Goal: Check status: Check status

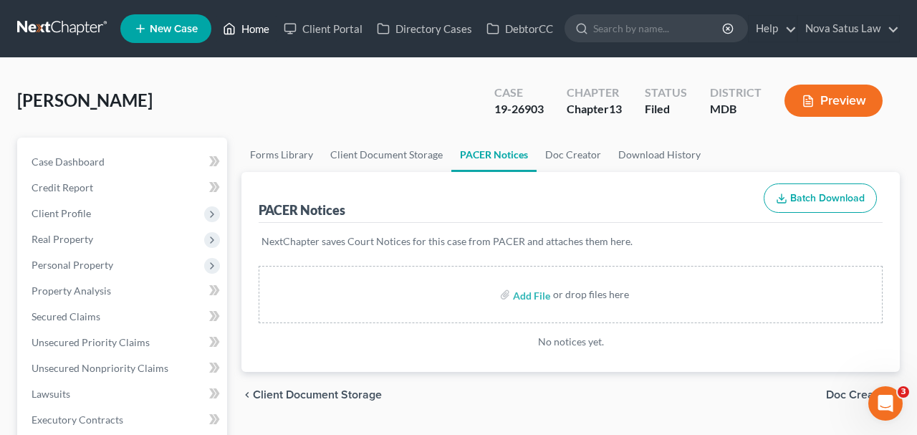
click at [252, 29] on link "Home" at bounding box center [246, 29] width 61 height 26
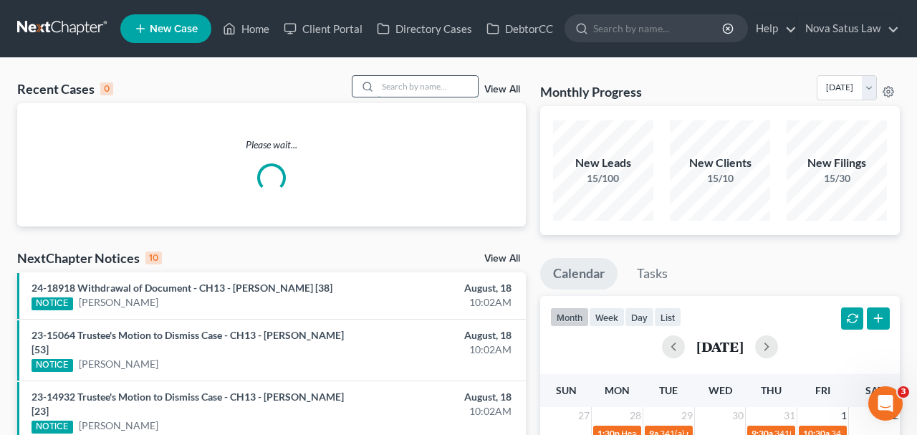
click at [415, 82] on input "search" at bounding box center [427, 86] width 100 height 21
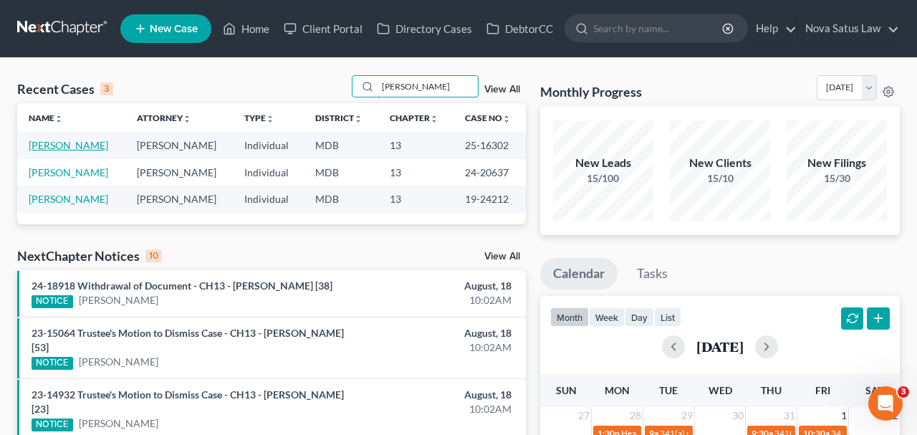
type input "[PERSON_NAME]"
click at [56, 143] on link "[PERSON_NAME]" at bounding box center [68, 145] width 79 height 12
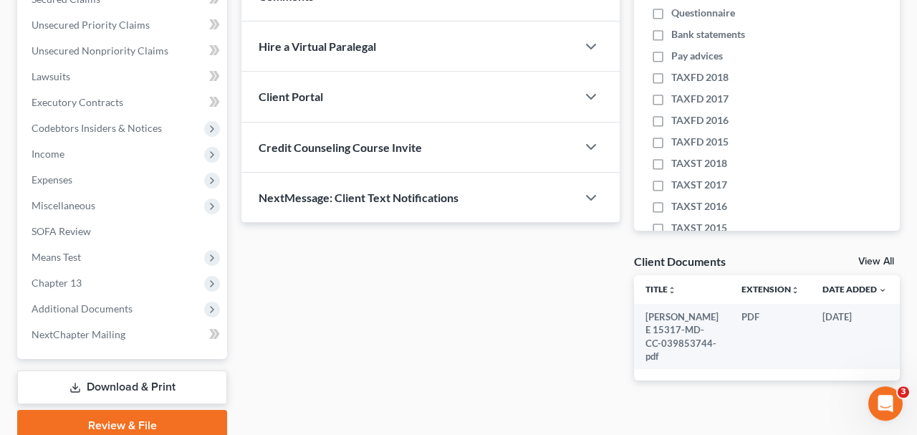
scroll to position [375, 0]
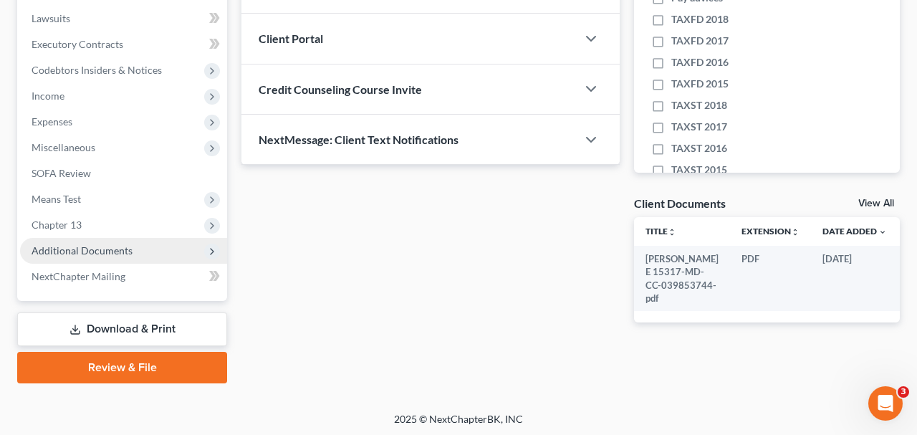
click at [107, 249] on span "Additional Documents" at bounding box center [82, 250] width 101 height 12
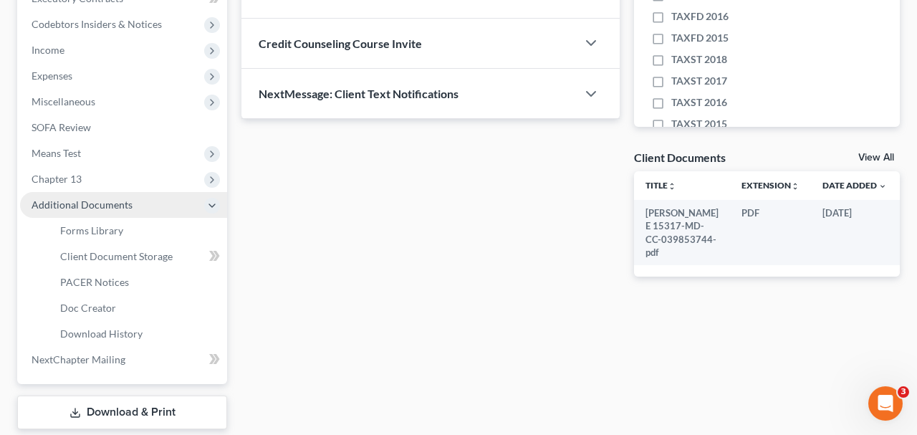
scroll to position [450, 0]
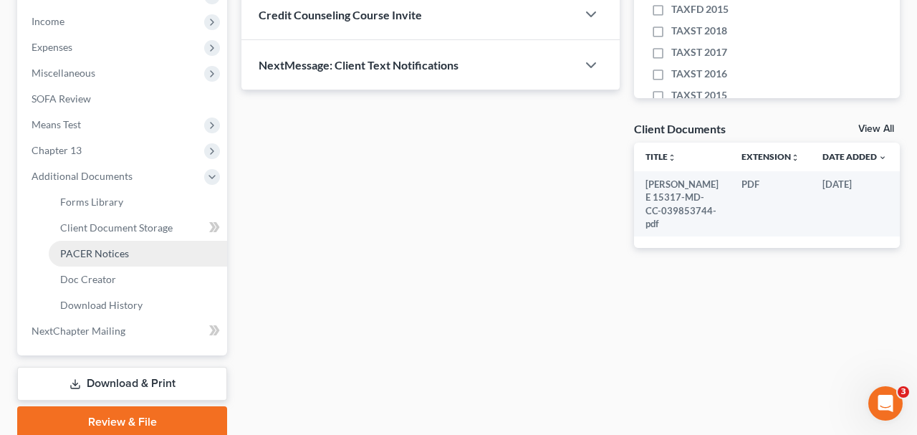
click at [103, 249] on span "PACER Notices" at bounding box center [94, 253] width 69 height 12
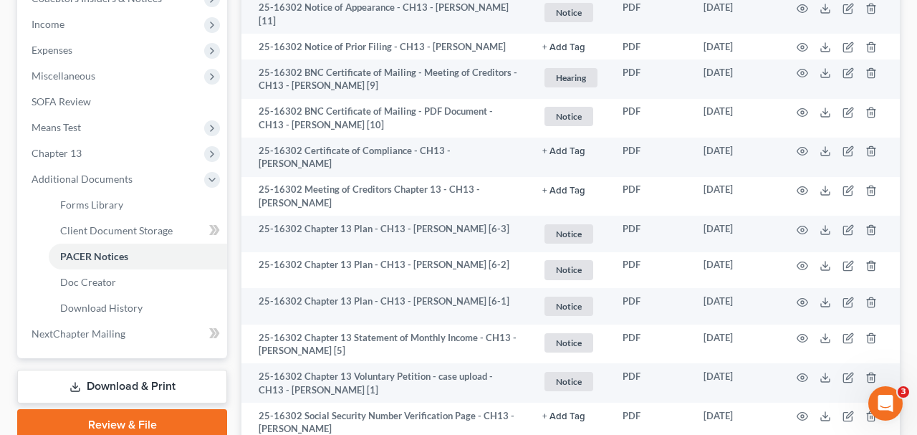
scroll to position [663, 0]
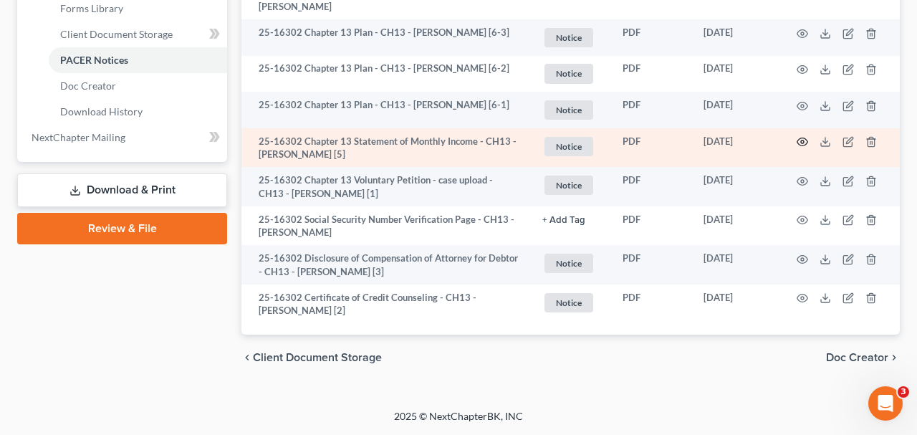
click at [799, 138] on icon "button" at bounding box center [801, 141] width 11 height 11
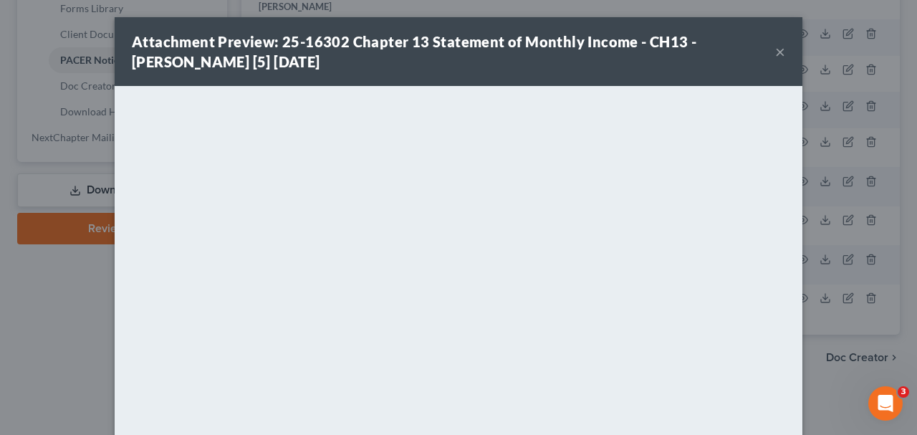
click at [780, 54] on button "×" at bounding box center [780, 51] width 10 height 17
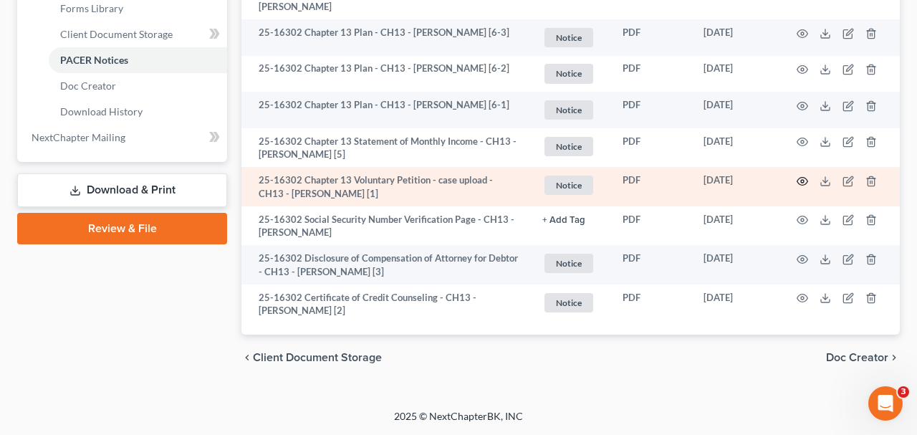
click at [798, 177] on icon "button" at bounding box center [801, 180] width 11 height 11
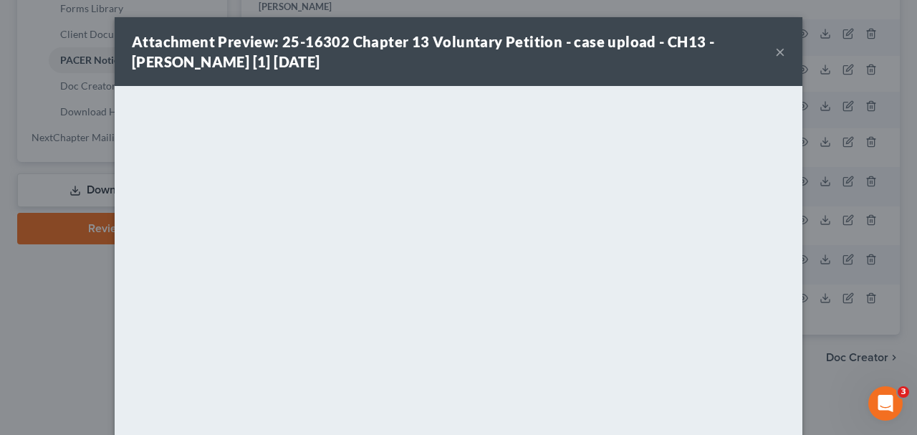
click at [781, 54] on button "×" at bounding box center [780, 51] width 10 height 17
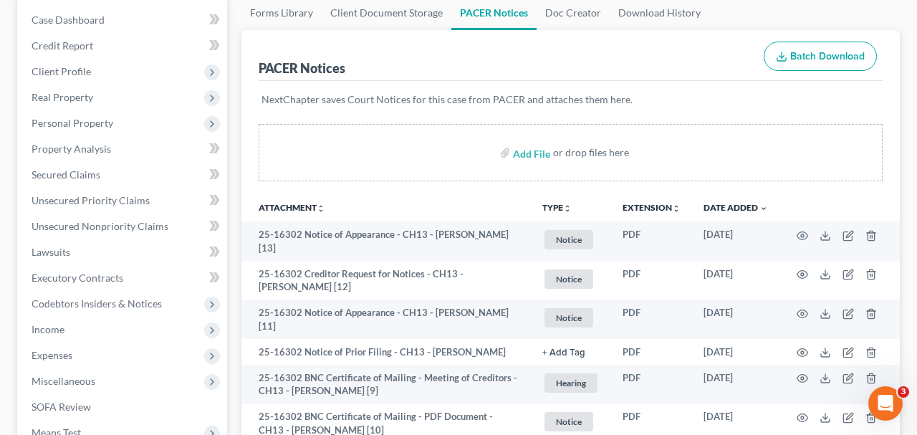
scroll to position [0, 0]
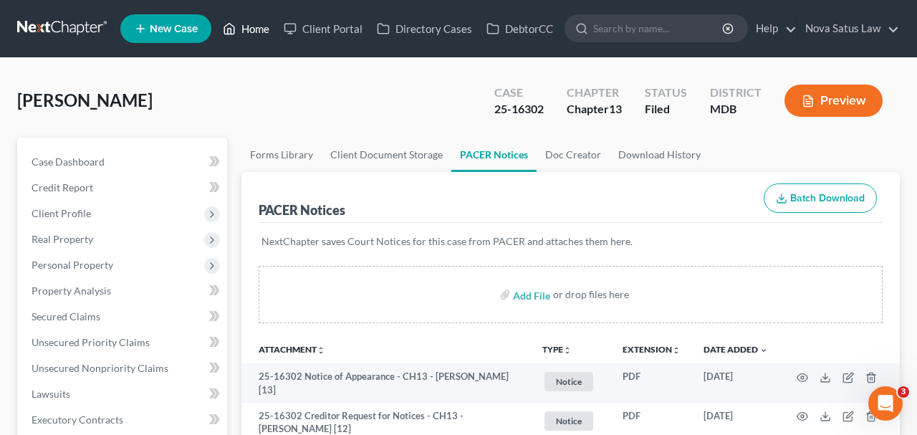
click at [256, 34] on link "Home" at bounding box center [246, 29] width 61 height 26
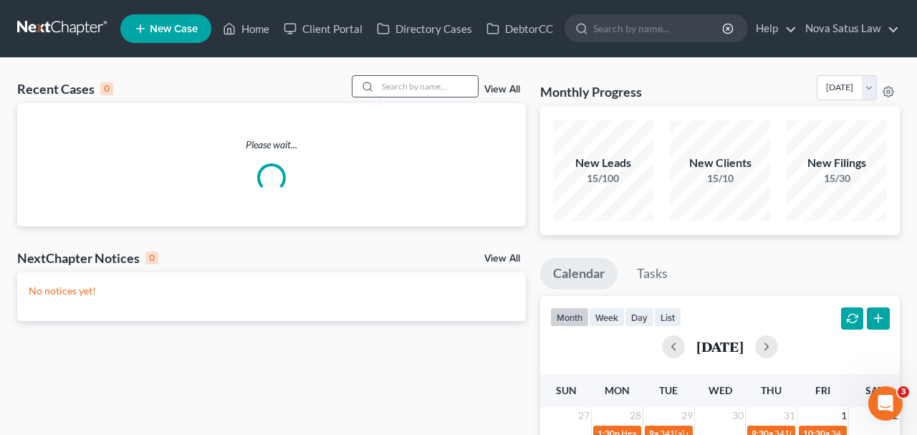
click at [446, 89] on input "search" at bounding box center [427, 86] width 100 height 21
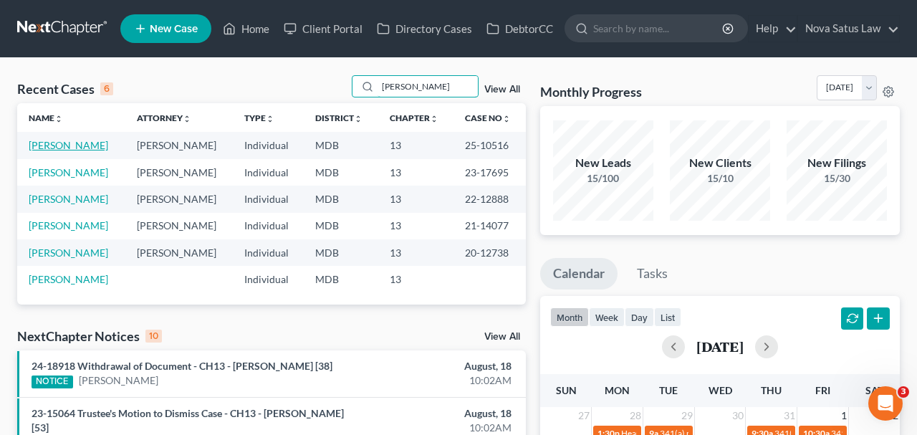
type input "[PERSON_NAME]"
click at [57, 147] on link "[PERSON_NAME]" at bounding box center [68, 145] width 79 height 12
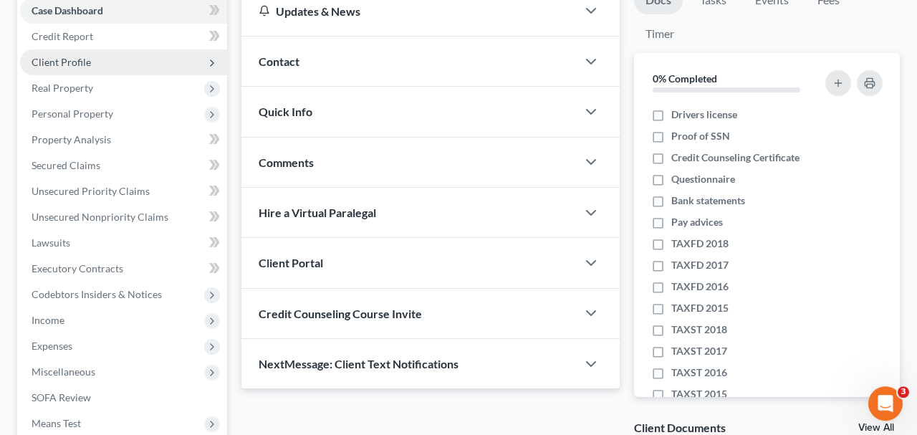
scroll to position [298, 0]
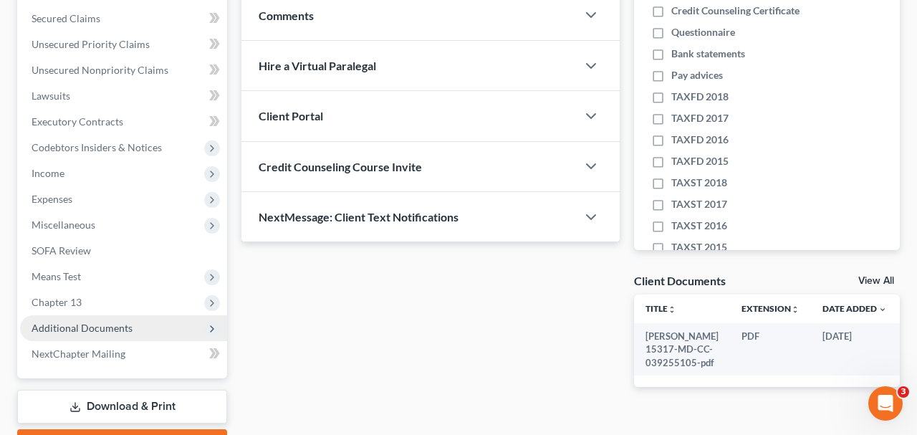
click at [108, 327] on span "Additional Documents" at bounding box center [82, 328] width 101 height 12
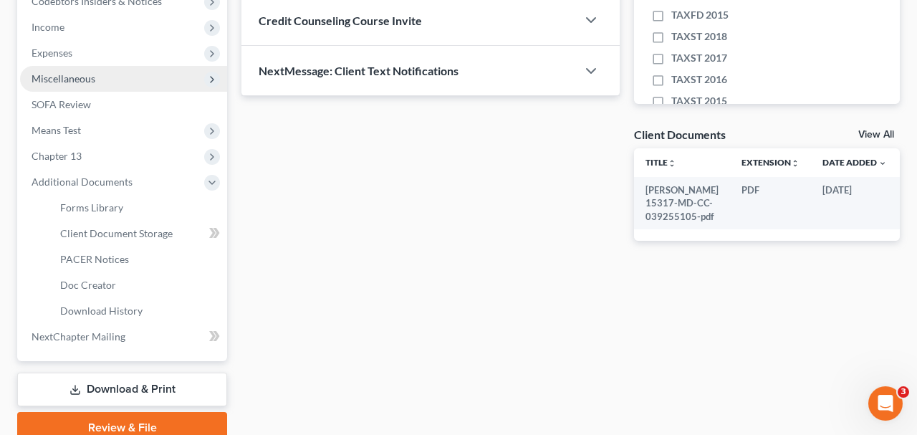
scroll to position [447, 0]
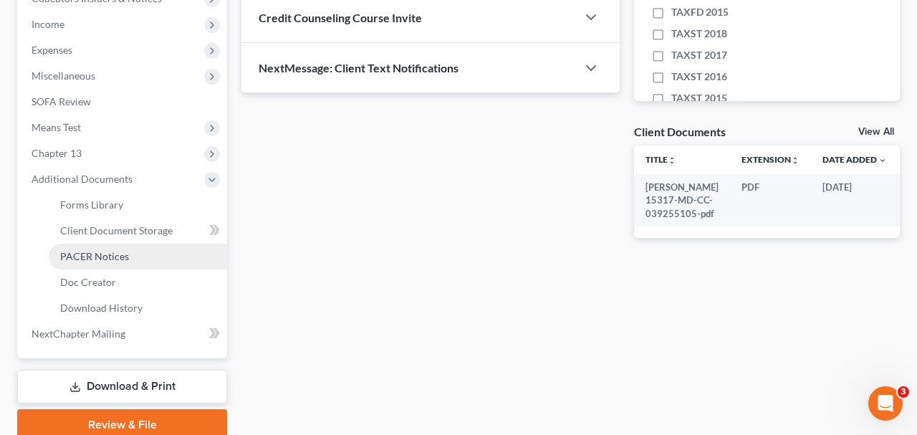
click at [122, 256] on span "PACER Notices" at bounding box center [94, 256] width 69 height 12
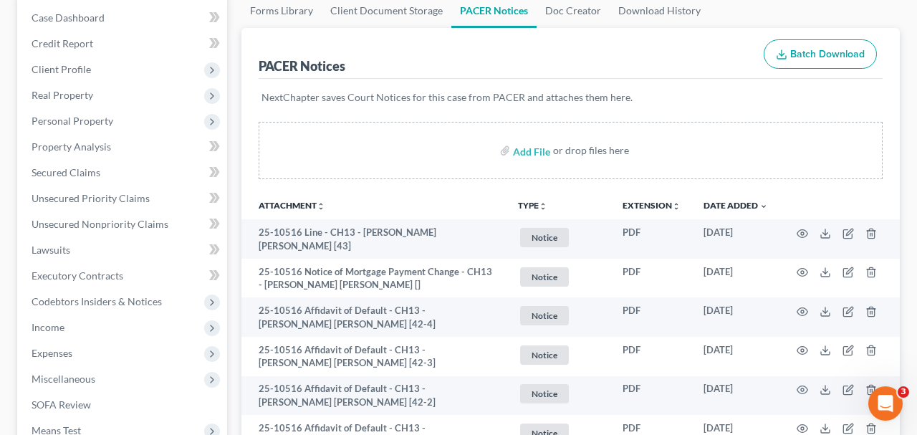
scroll to position [149, 0]
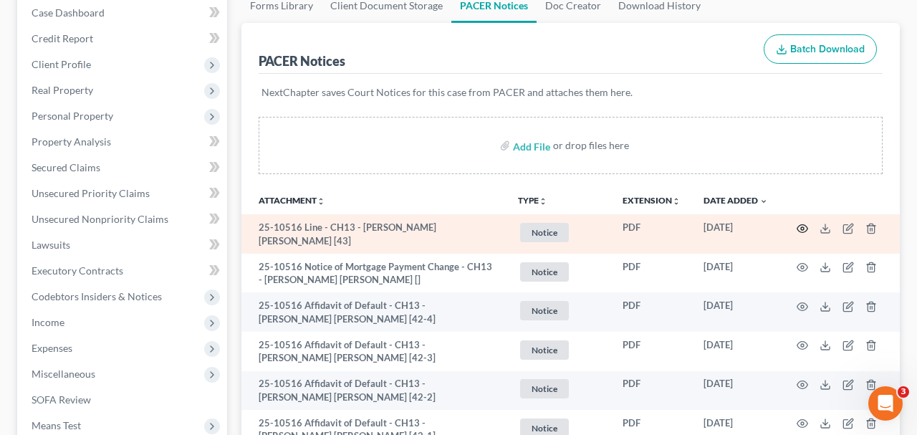
click at [799, 224] on icon "button" at bounding box center [801, 228] width 11 height 11
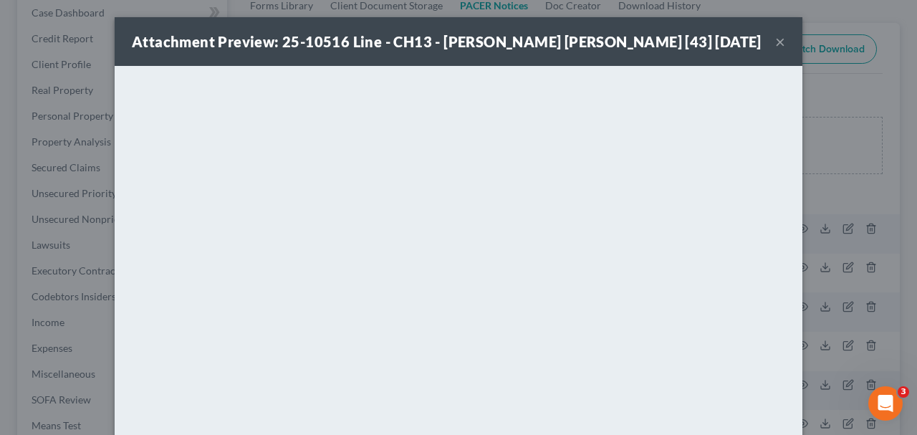
click at [781, 40] on button "×" at bounding box center [780, 41] width 10 height 17
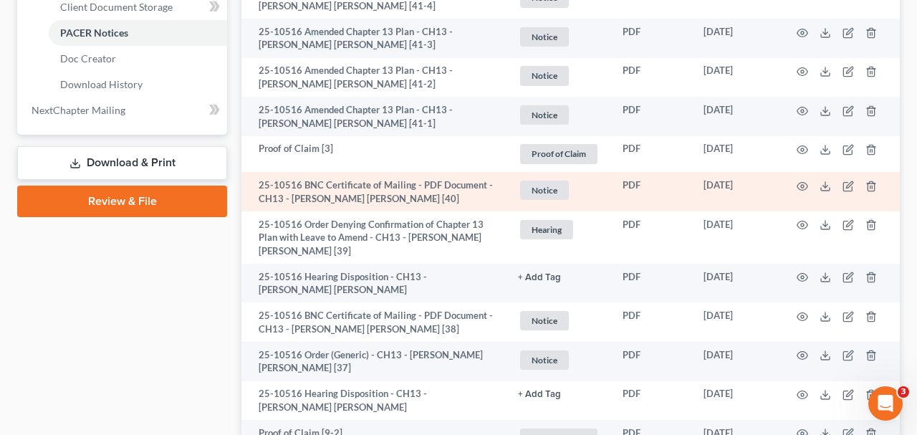
scroll to position [745, 0]
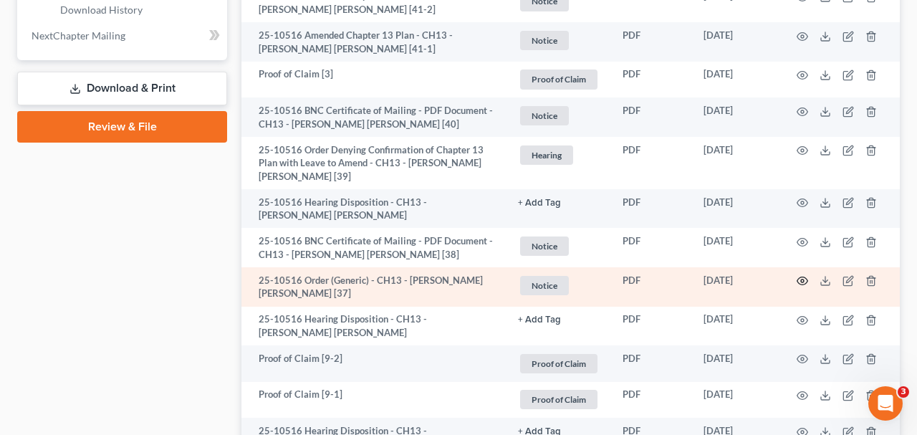
click at [801, 275] on icon "button" at bounding box center [801, 280] width 11 height 11
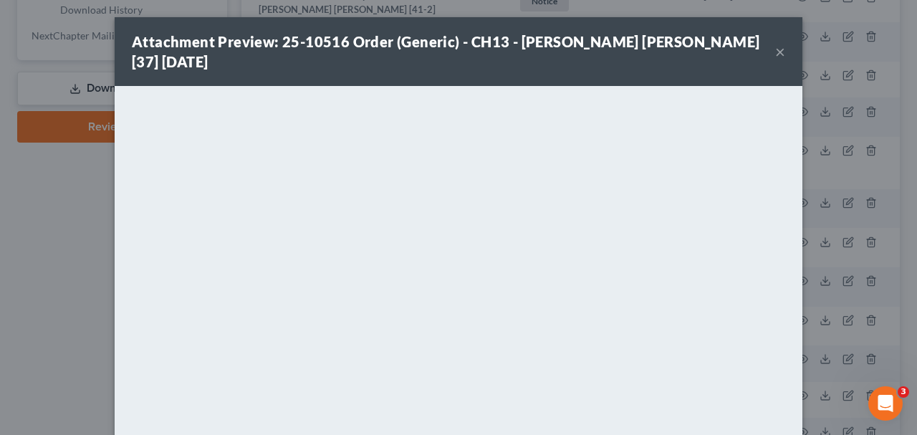
click at [781, 44] on button "×" at bounding box center [780, 51] width 10 height 17
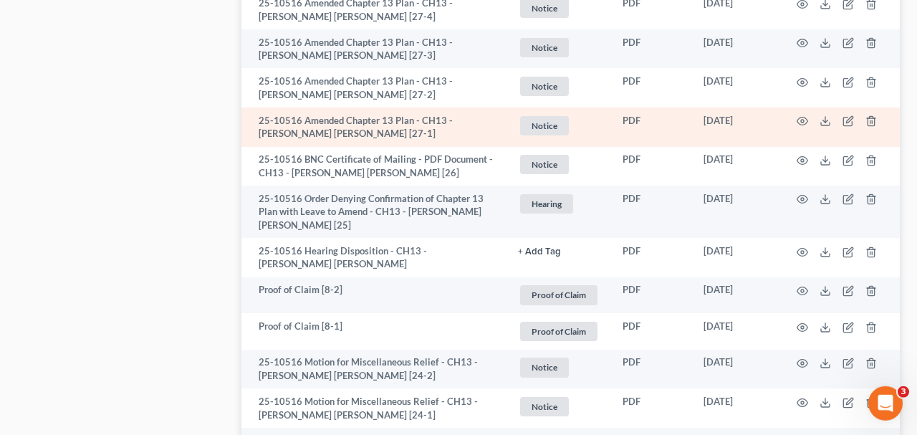
scroll to position [2383, 0]
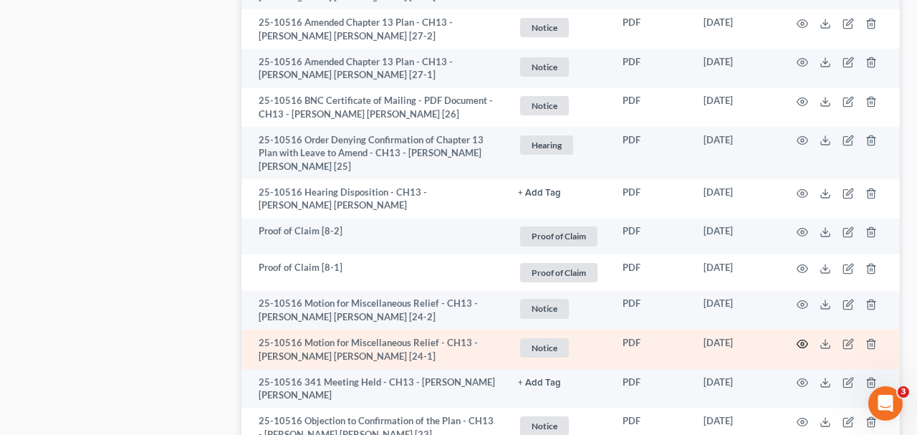
click at [803, 338] on icon "button" at bounding box center [801, 343] width 11 height 11
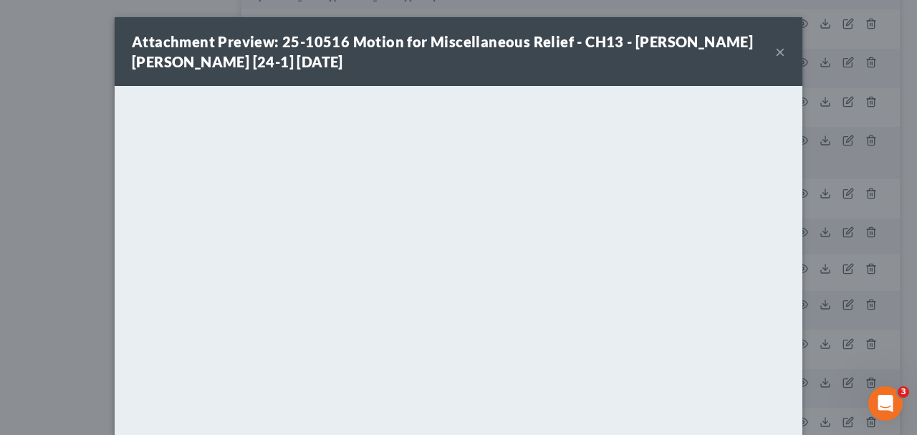
click at [778, 49] on button "×" at bounding box center [780, 51] width 10 height 17
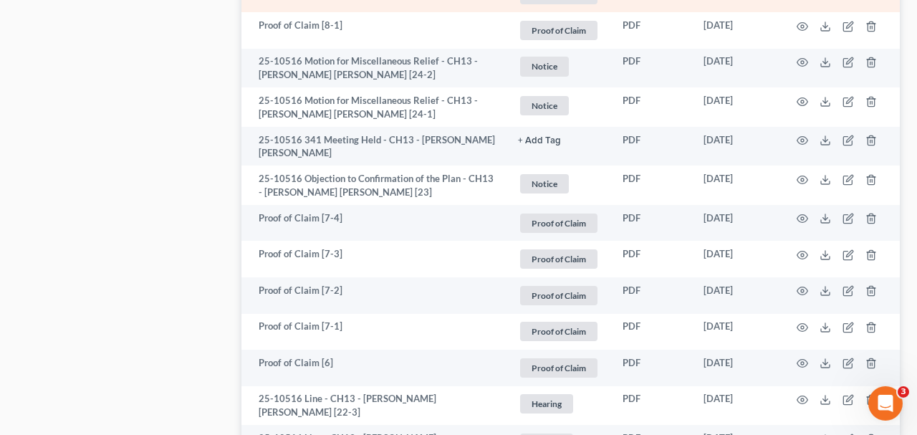
scroll to position [2681, 0]
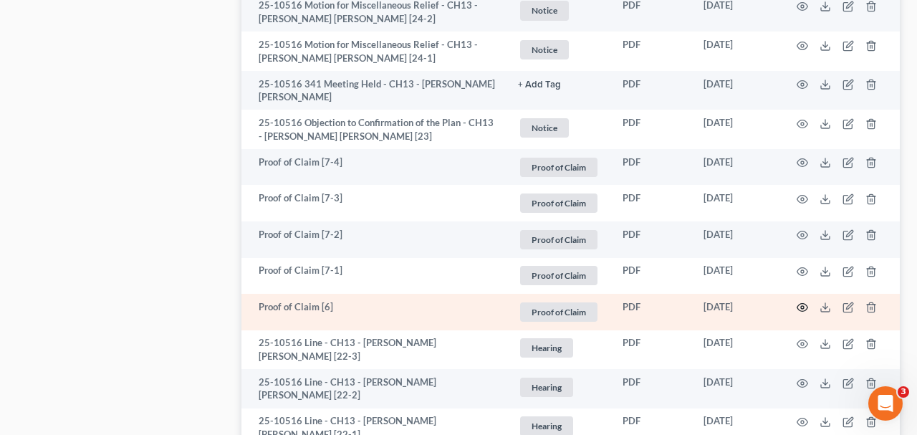
click at [804, 304] on icon "button" at bounding box center [802, 308] width 11 height 8
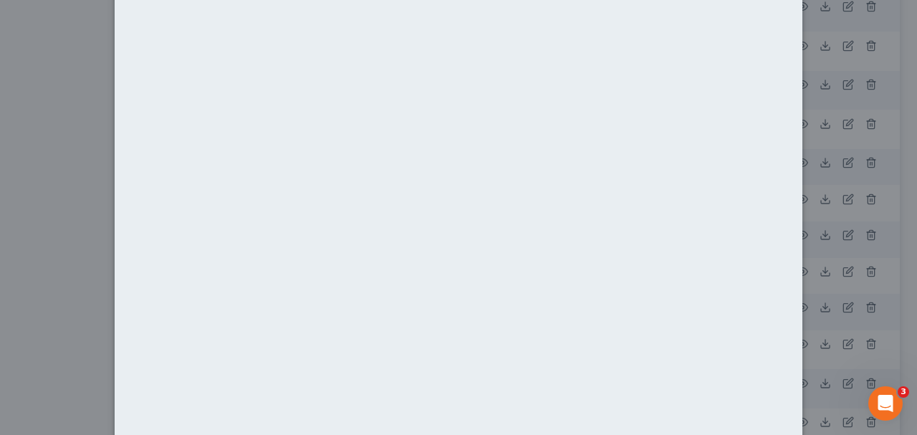
scroll to position [143, 0]
